Goal: Transaction & Acquisition: Book appointment/travel/reservation

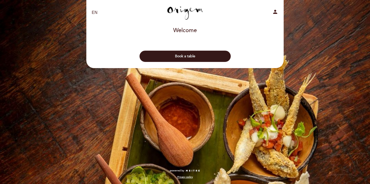
click at [209, 54] on button "Book a table" at bounding box center [184, 56] width 91 height 11
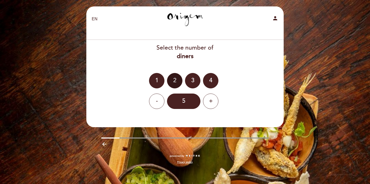
click at [177, 77] on div "2" at bounding box center [174, 80] width 15 height 15
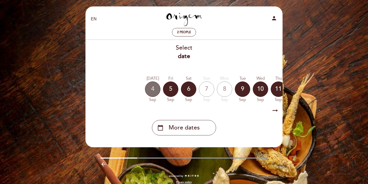
click at [154, 89] on div "4" at bounding box center [152, 88] width 15 height 15
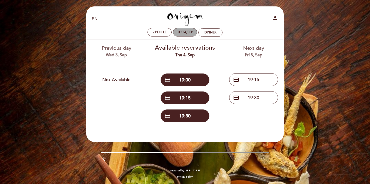
click at [178, 32] on div "Thu 4, Sep" at bounding box center [185, 32] width 16 height 4
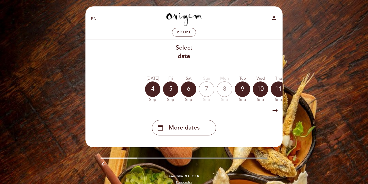
click at [275, 110] on icon "arrow_right_alt" at bounding box center [275, 110] width 8 height 11
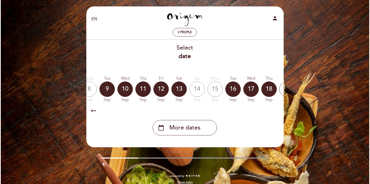
scroll to position [0, 150]
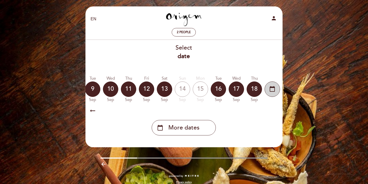
click at [270, 89] on icon "calendar_today" at bounding box center [272, 88] width 6 height 9
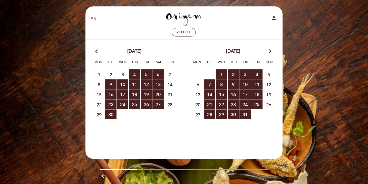
click at [228, 130] on calendar-double "arrow_back_ios [DATE] arrow_forward_ios Mon Tue Wed Thu Fri Sat Sun 1 2 3 4 RES…" at bounding box center [184, 94] width 198 height 93
click at [148, 83] on span "12 RESERVATIONS AVAILABLE" at bounding box center [146, 83] width 11 height 9
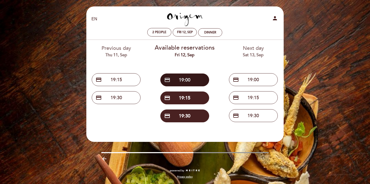
click at [196, 78] on button "credit_card 19:00" at bounding box center [184, 79] width 49 height 13
